Goal: Check status: Check status

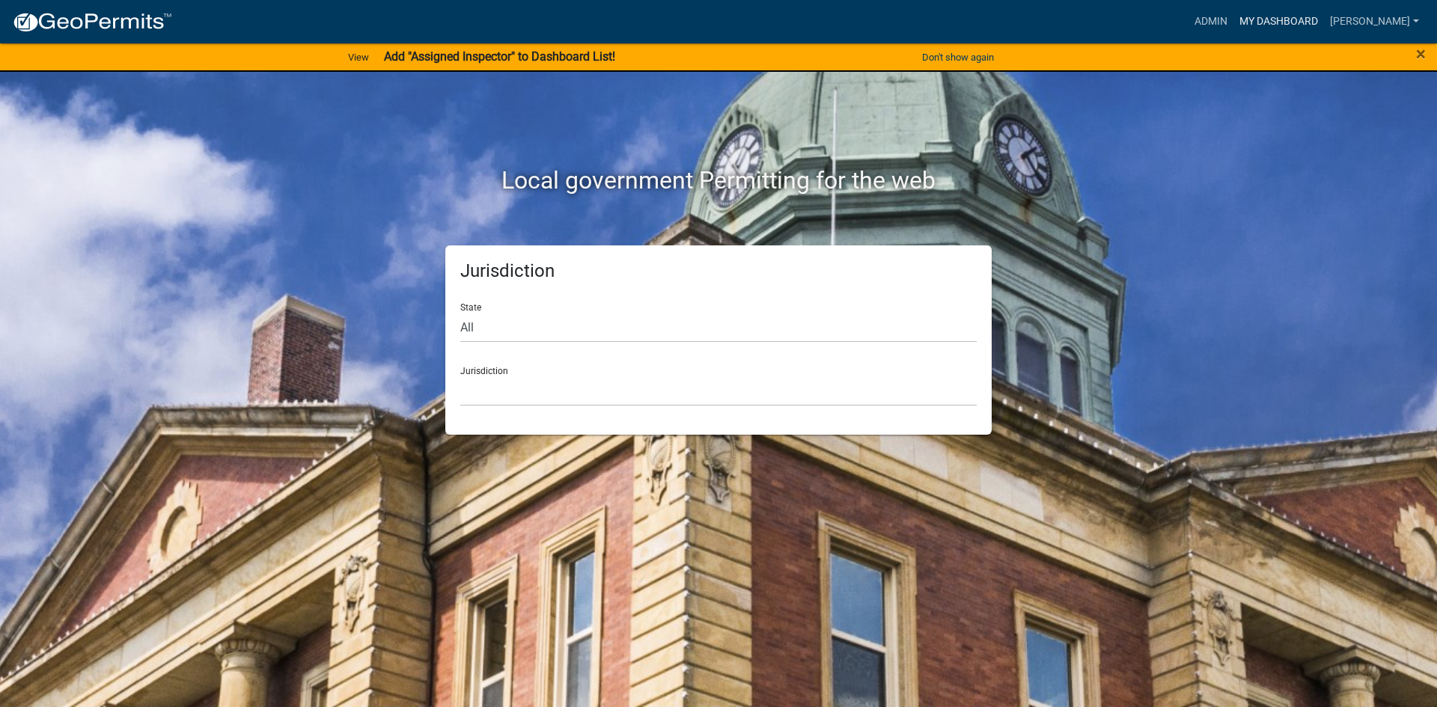
click at [1320, 20] on link "My Dashboard" at bounding box center [1279, 21] width 91 height 28
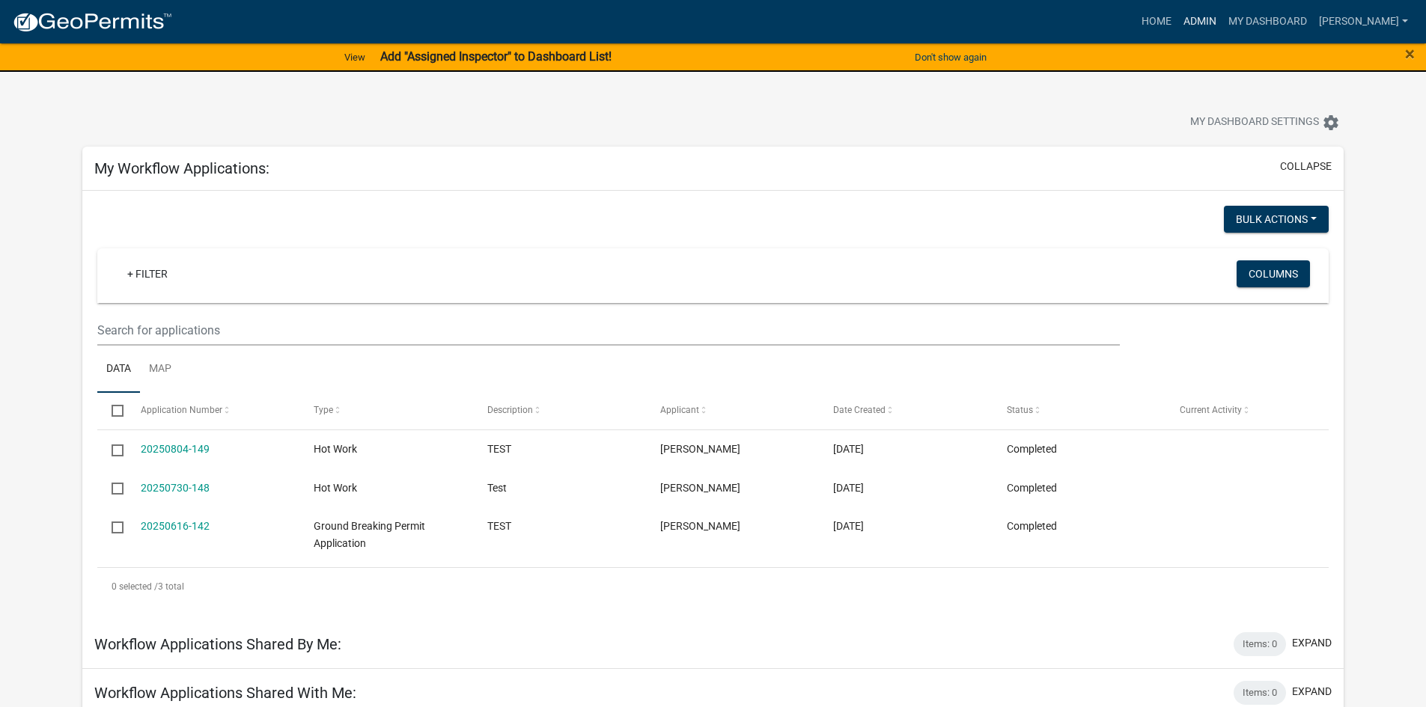
click at [1222, 20] on link "Admin" at bounding box center [1199, 21] width 45 height 28
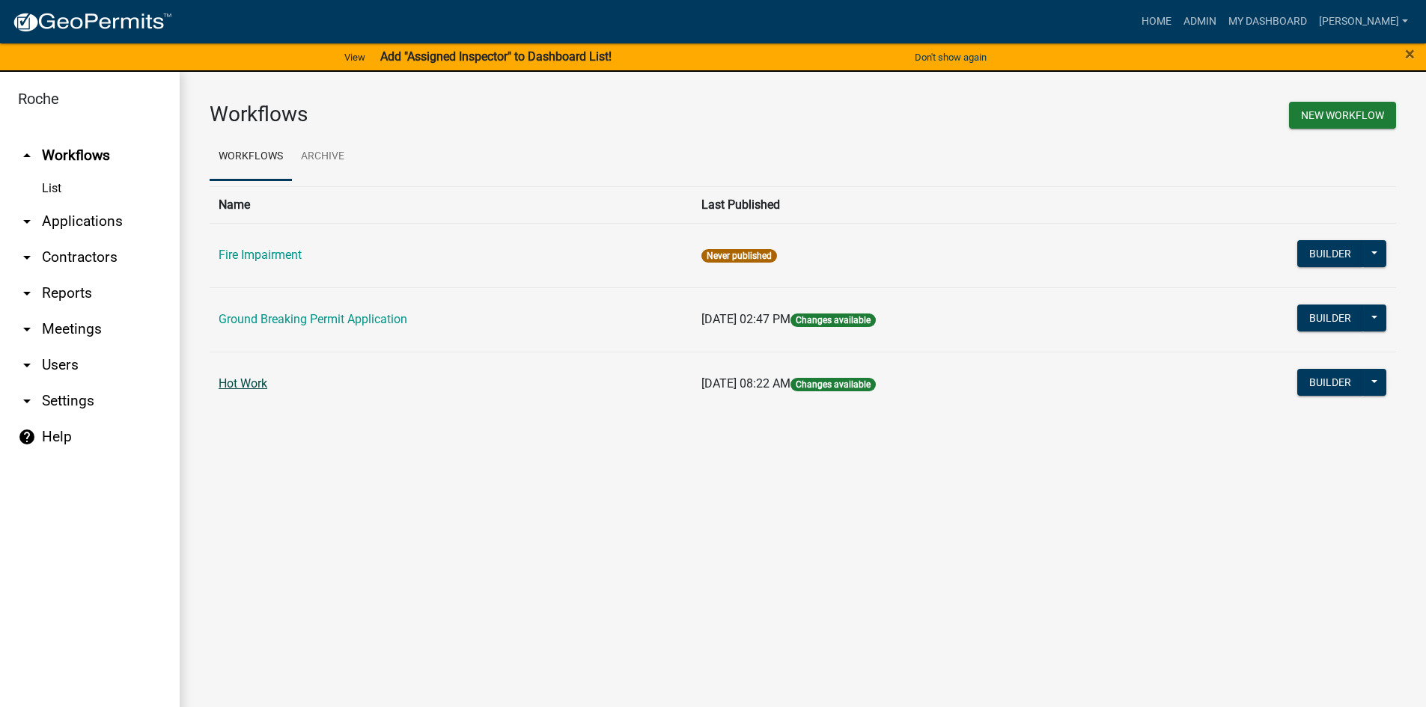
click at [259, 387] on link "Hot Work" at bounding box center [243, 384] width 49 height 14
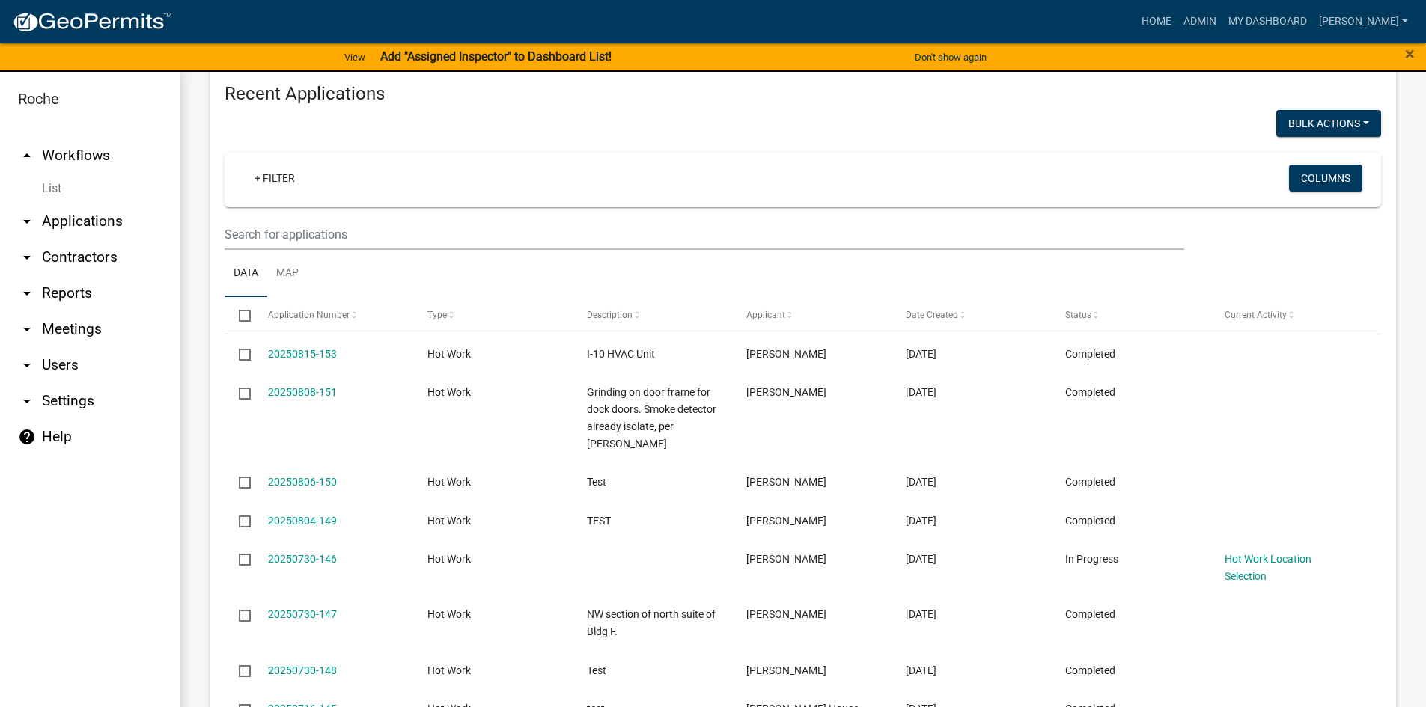
scroll to position [524, 0]
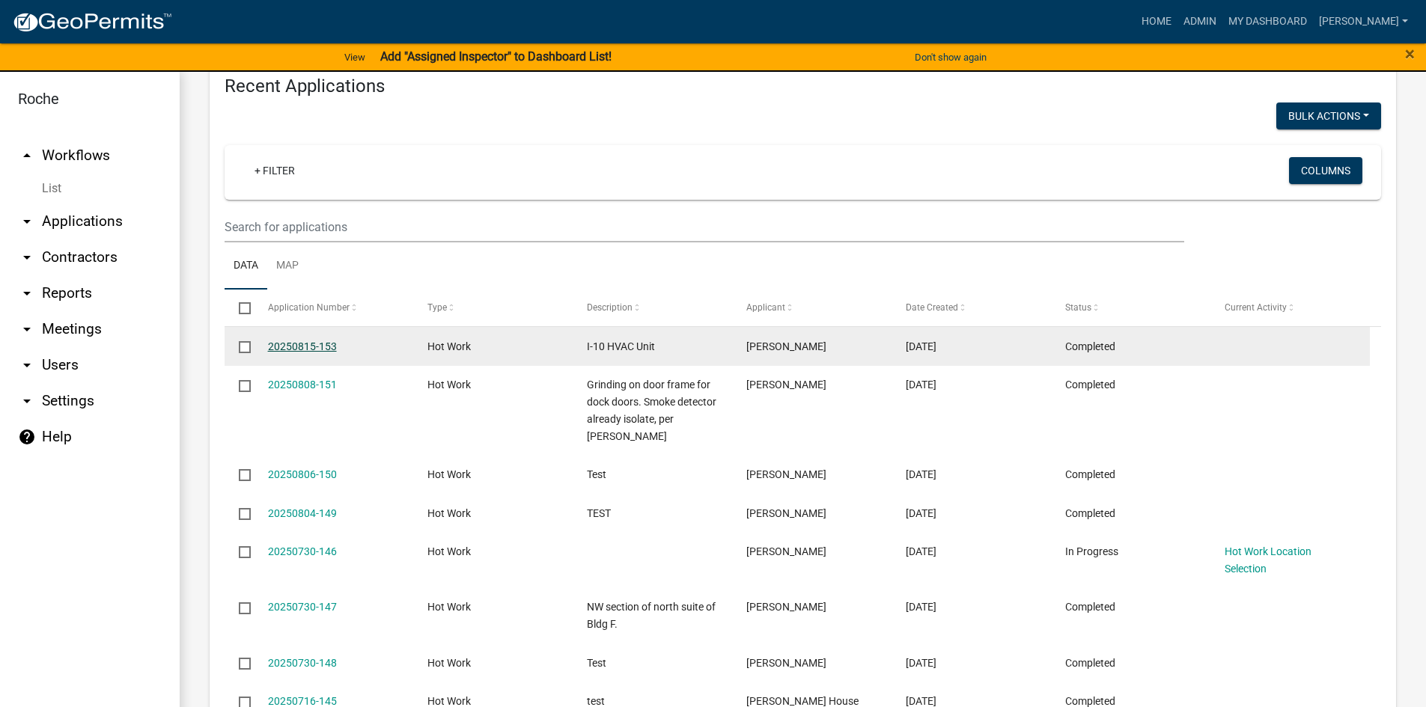
click at [288, 345] on link "20250815-153" at bounding box center [302, 347] width 69 height 12
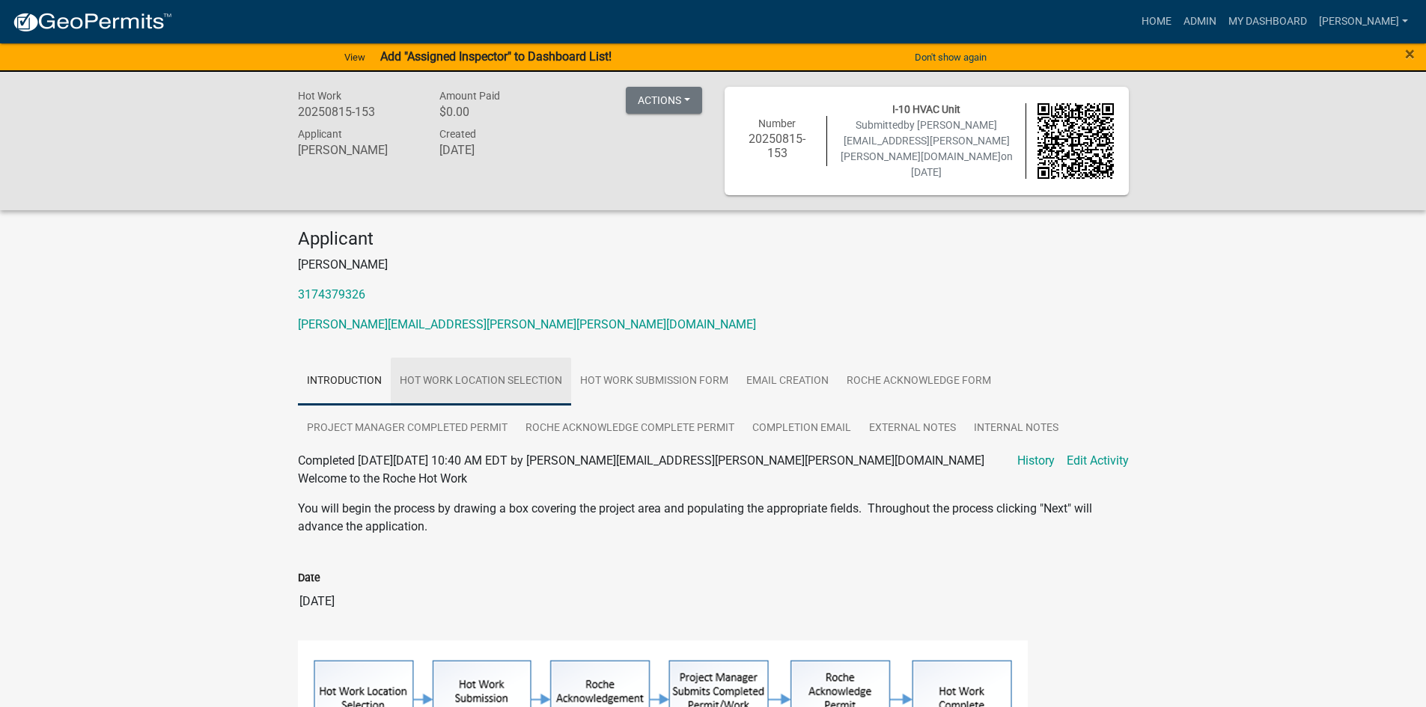
click at [467, 372] on link "Hot Work Location Selection" at bounding box center [481, 382] width 180 height 48
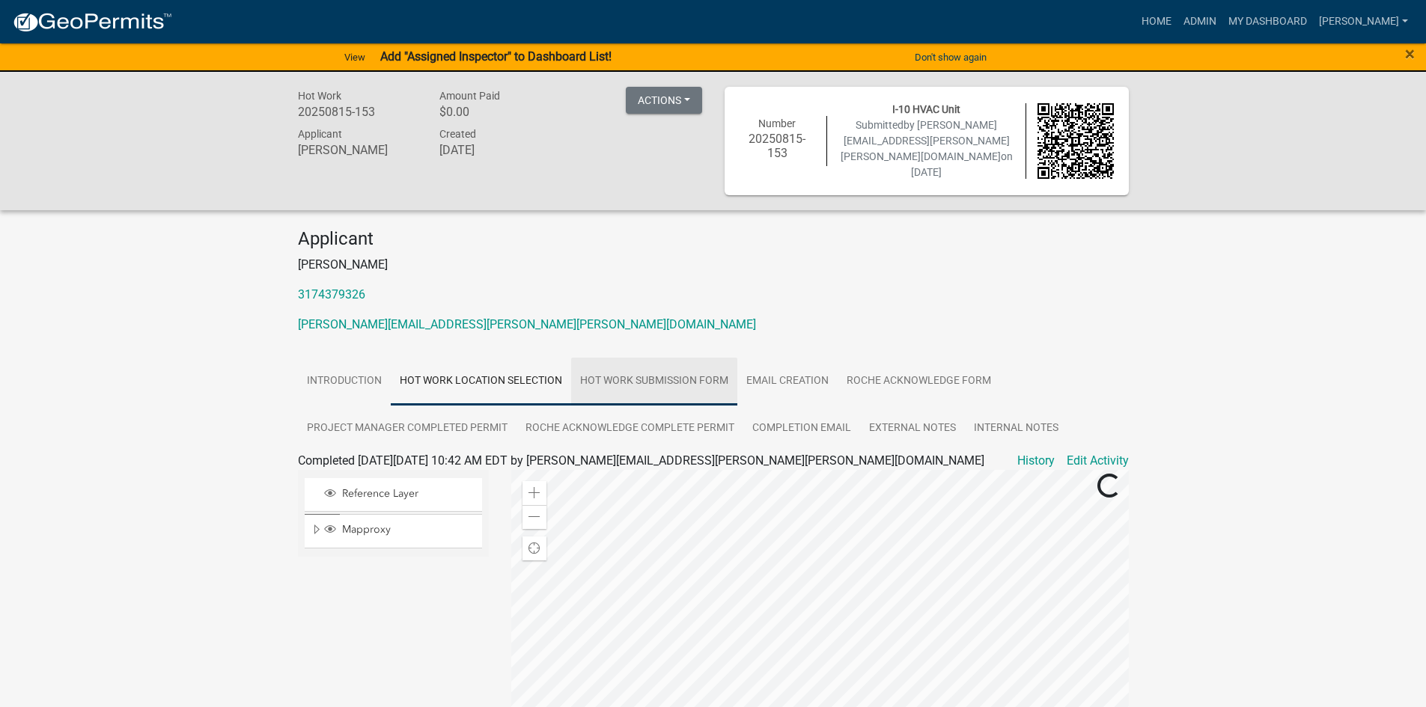
click at [665, 369] on link "Hot Work Submission Form" at bounding box center [654, 382] width 166 height 48
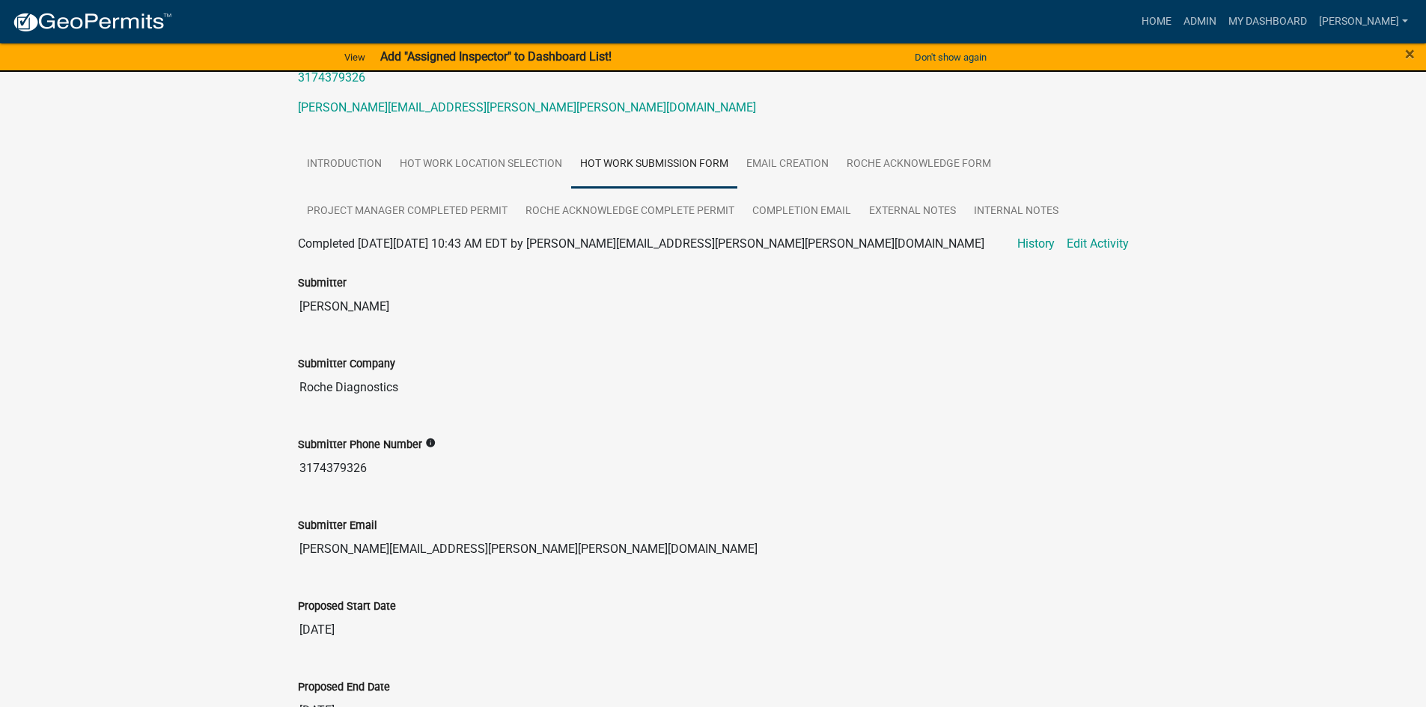
scroll to position [225, 0]
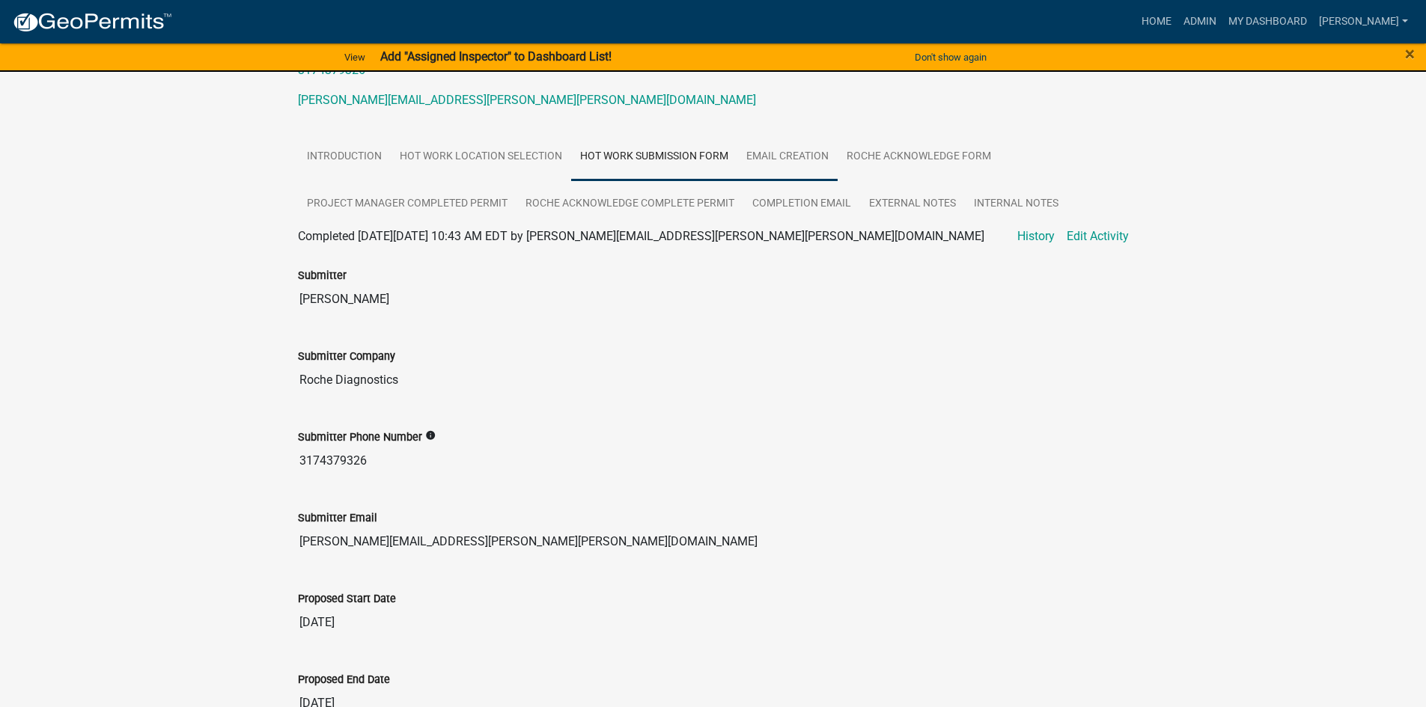
click at [807, 153] on link "Email Creation" at bounding box center [787, 157] width 100 height 48
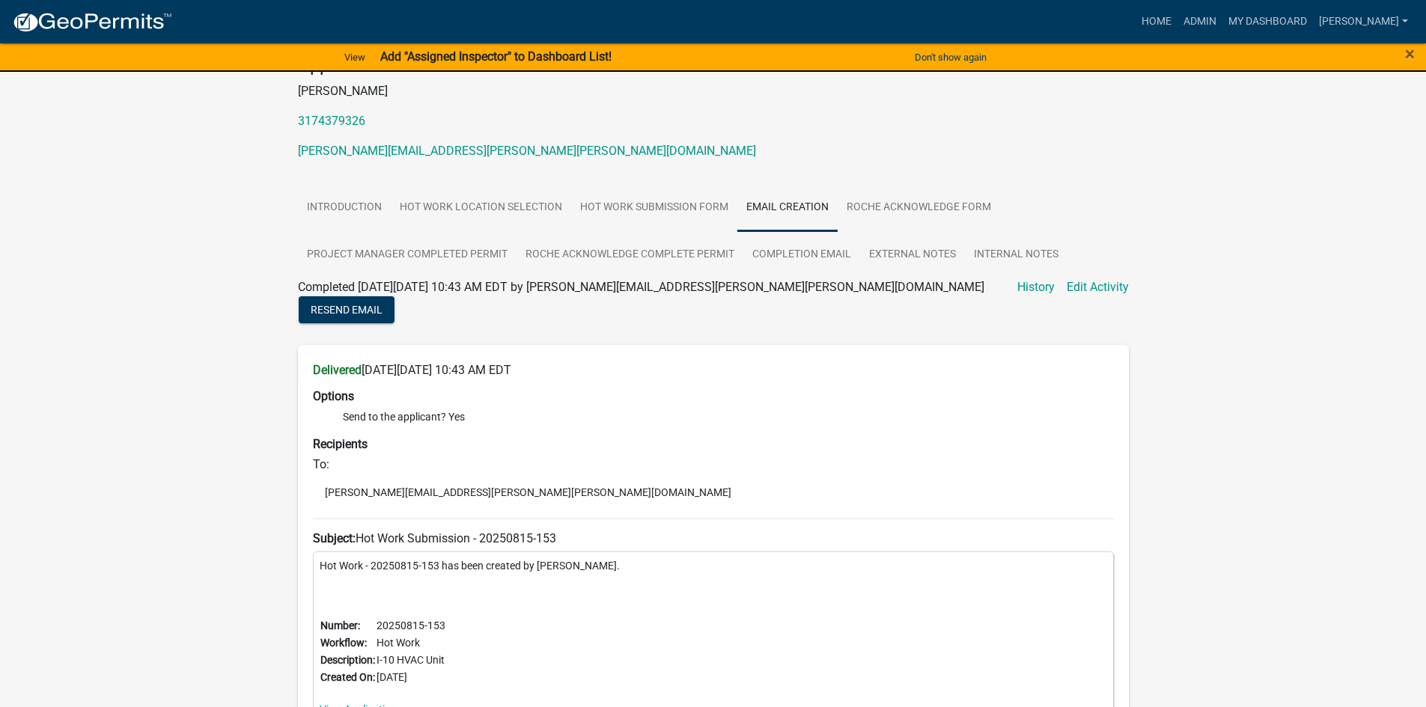
scroll to position [59, 0]
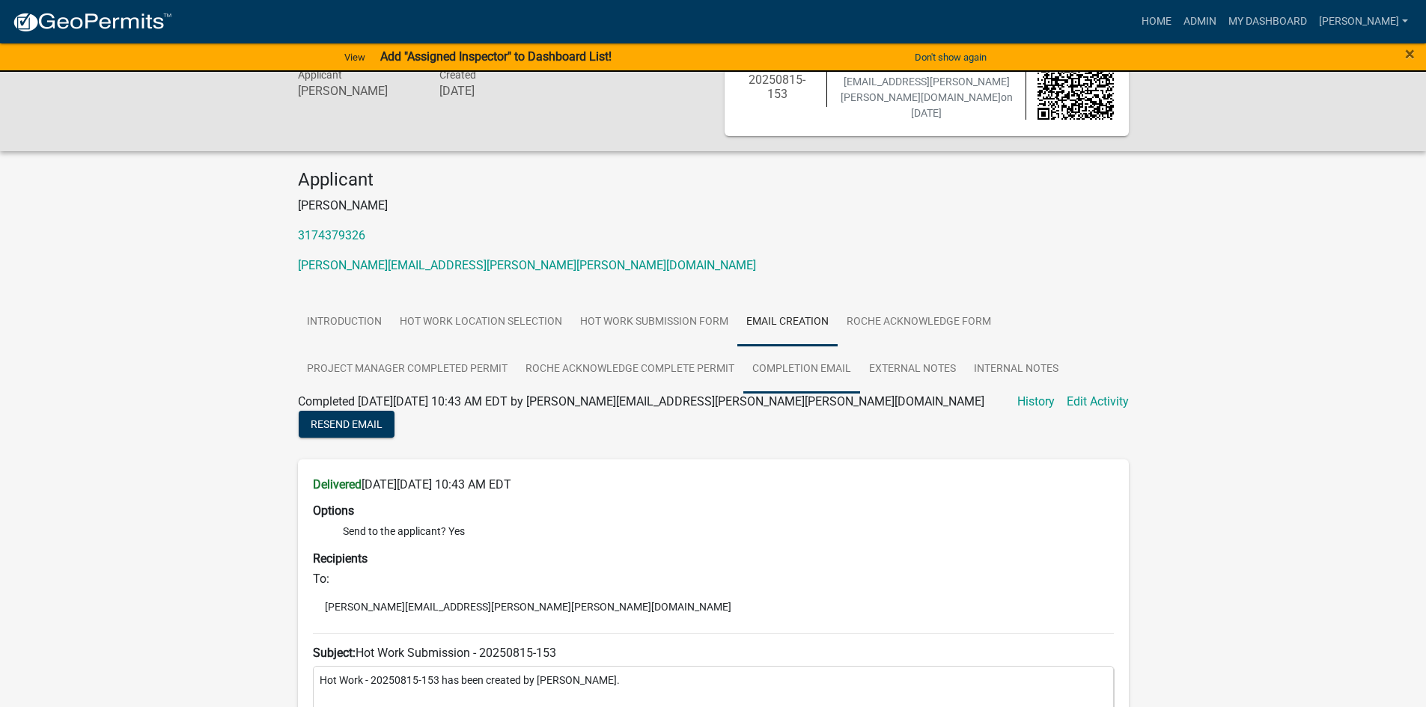
click at [801, 369] on link "Completion Email" at bounding box center [801, 370] width 117 height 48
click at [361, 323] on link "Introduction" at bounding box center [344, 323] width 93 height 48
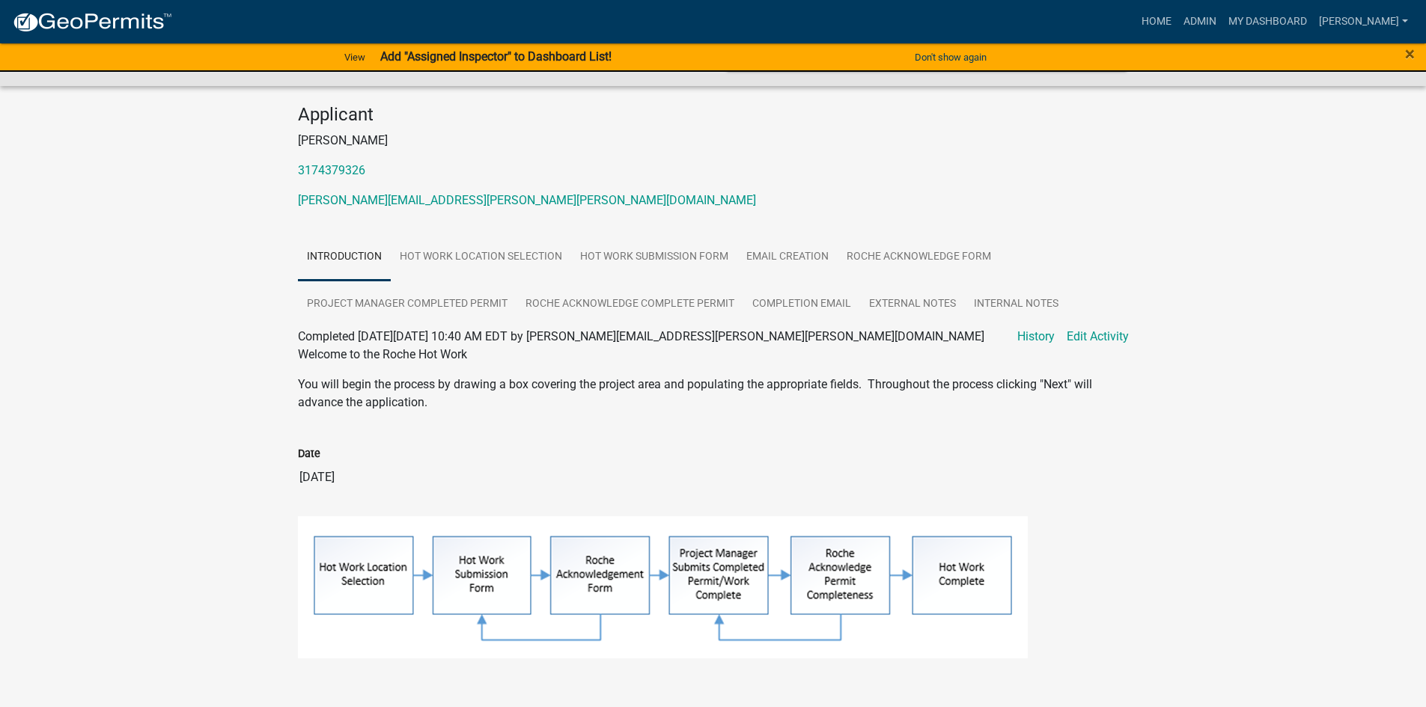
scroll to position [177, 0]
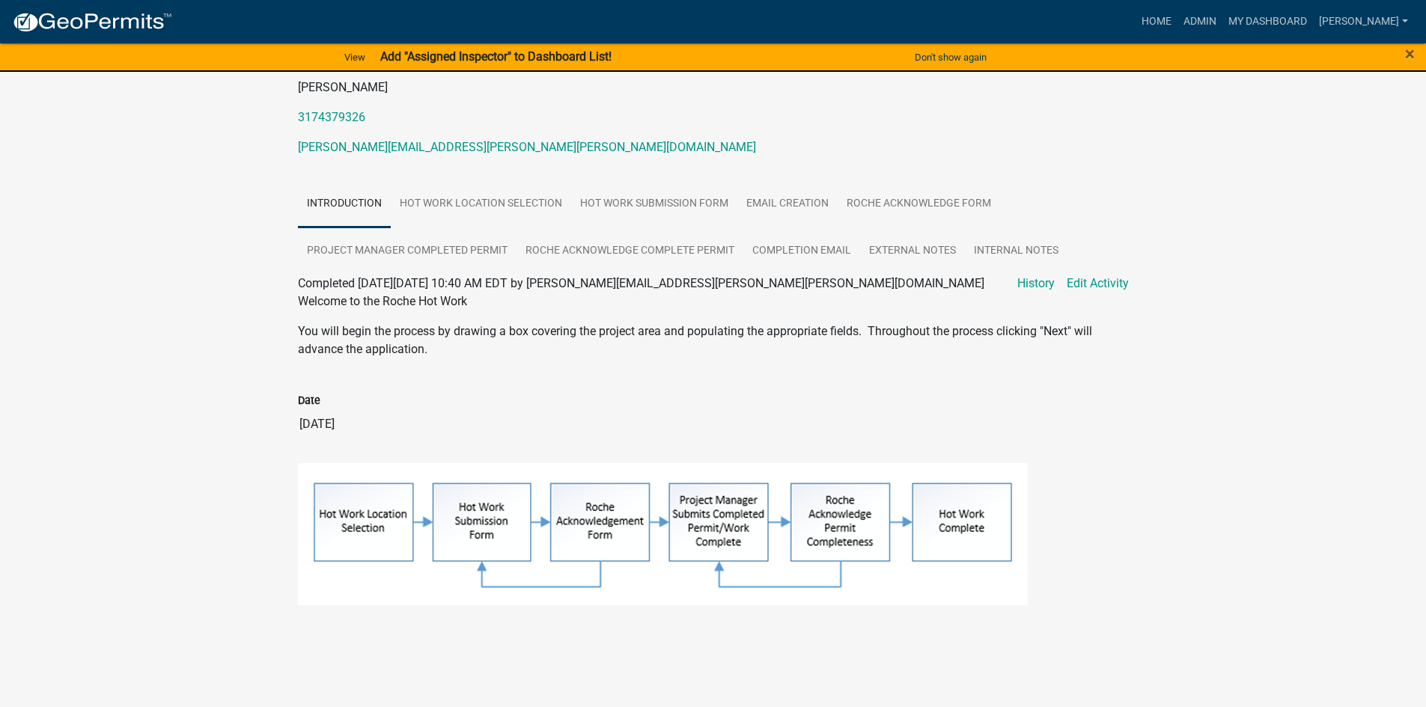
click at [177, 358] on div "Hot Work 20250815-153 Amount Paid $0.00 Actions Printer Friendly Recalculate Ap…" at bounding box center [713, 293] width 1426 height 798
